Goal: Use online tool/utility: Utilize a website feature to perform a specific function

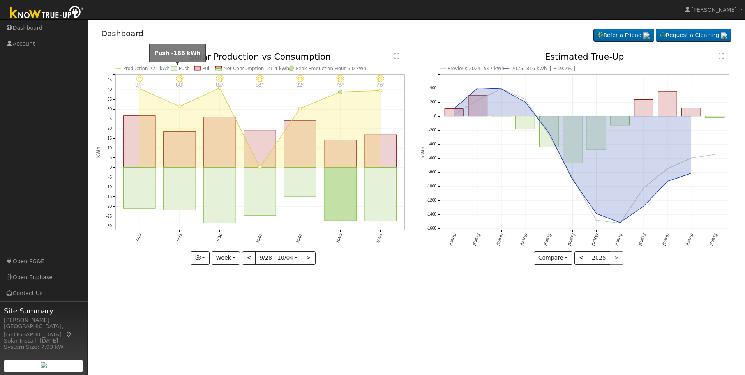
click at [173, 69] on rect at bounding box center [174, 68] width 6 height 4
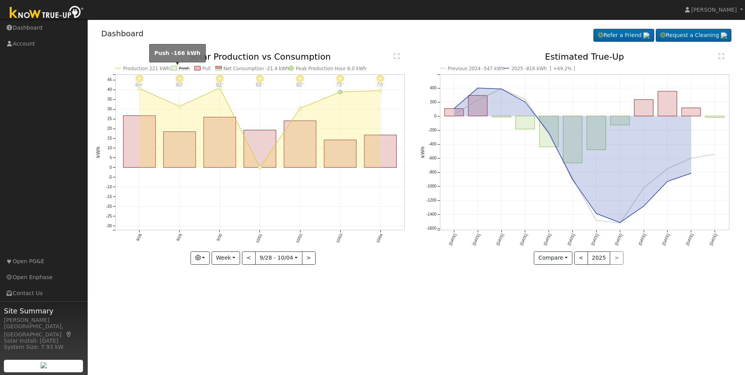
click at [174, 69] on rect at bounding box center [174, 68] width 6 height 4
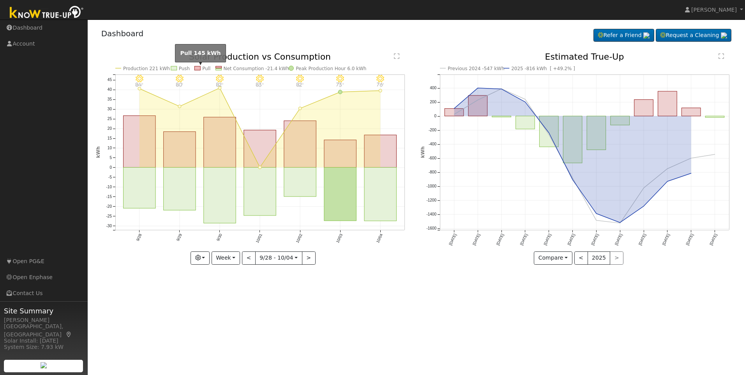
click at [199, 69] on rect at bounding box center [197, 68] width 6 height 4
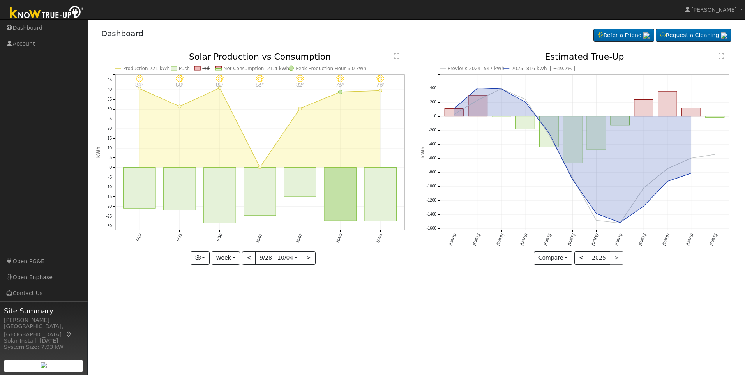
click at [220, 69] on rect at bounding box center [218, 70] width 6 height 2
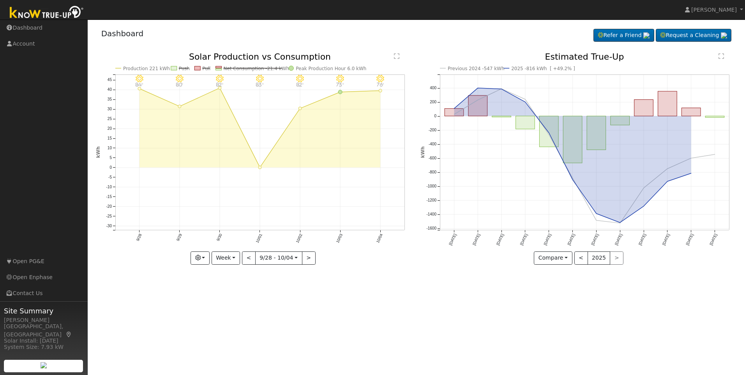
click at [219, 67] on rect at bounding box center [218, 67] width 6 height 2
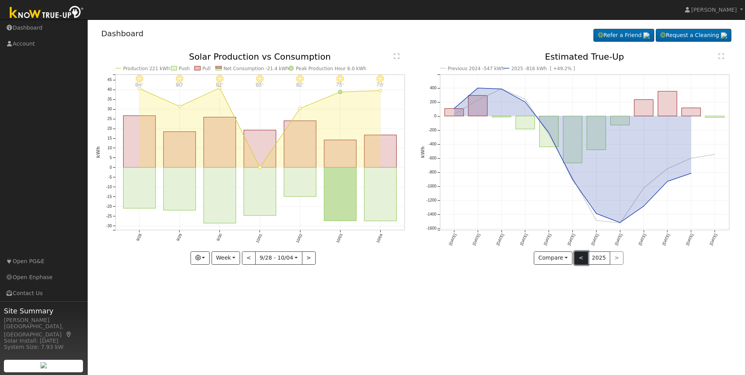
click at [577, 260] on button "<" at bounding box center [581, 257] width 14 height 13
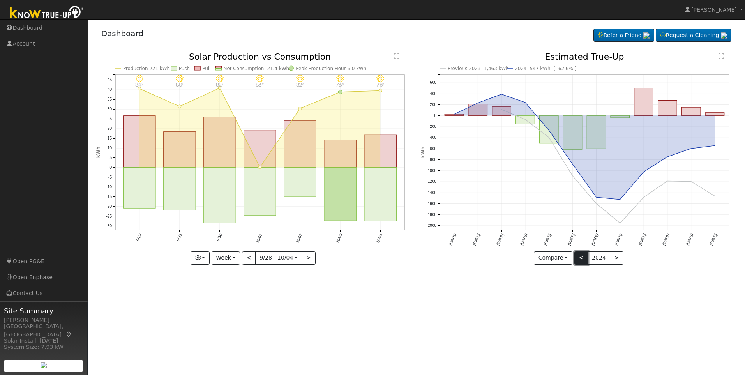
click at [581, 258] on button "<" at bounding box center [581, 257] width 14 height 13
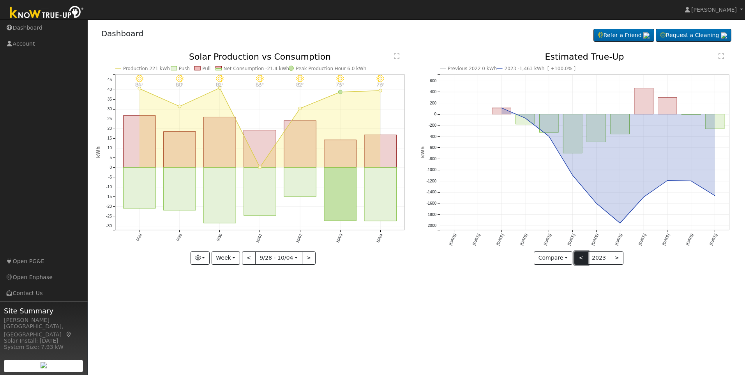
click at [580, 258] on button "<" at bounding box center [581, 257] width 14 height 13
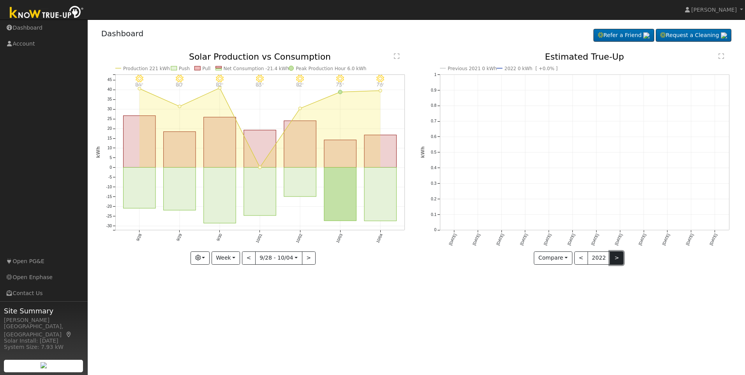
click at [612, 259] on button ">" at bounding box center [617, 257] width 14 height 13
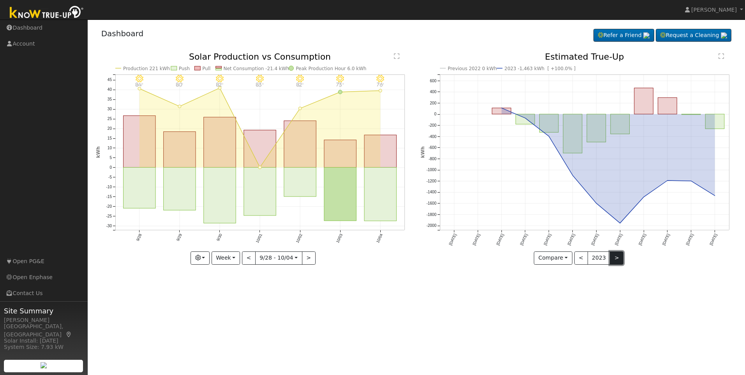
click at [613, 260] on button ">" at bounding box center [617, 257] width 14 height 13
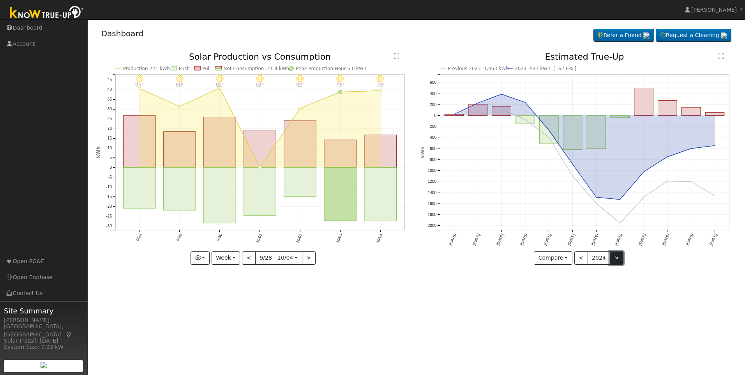
click at [612, 261] on button ">" at bounding box center [617, 257] width 14 height 13
